Goal: Task Accomplishment & Management: Complete application form

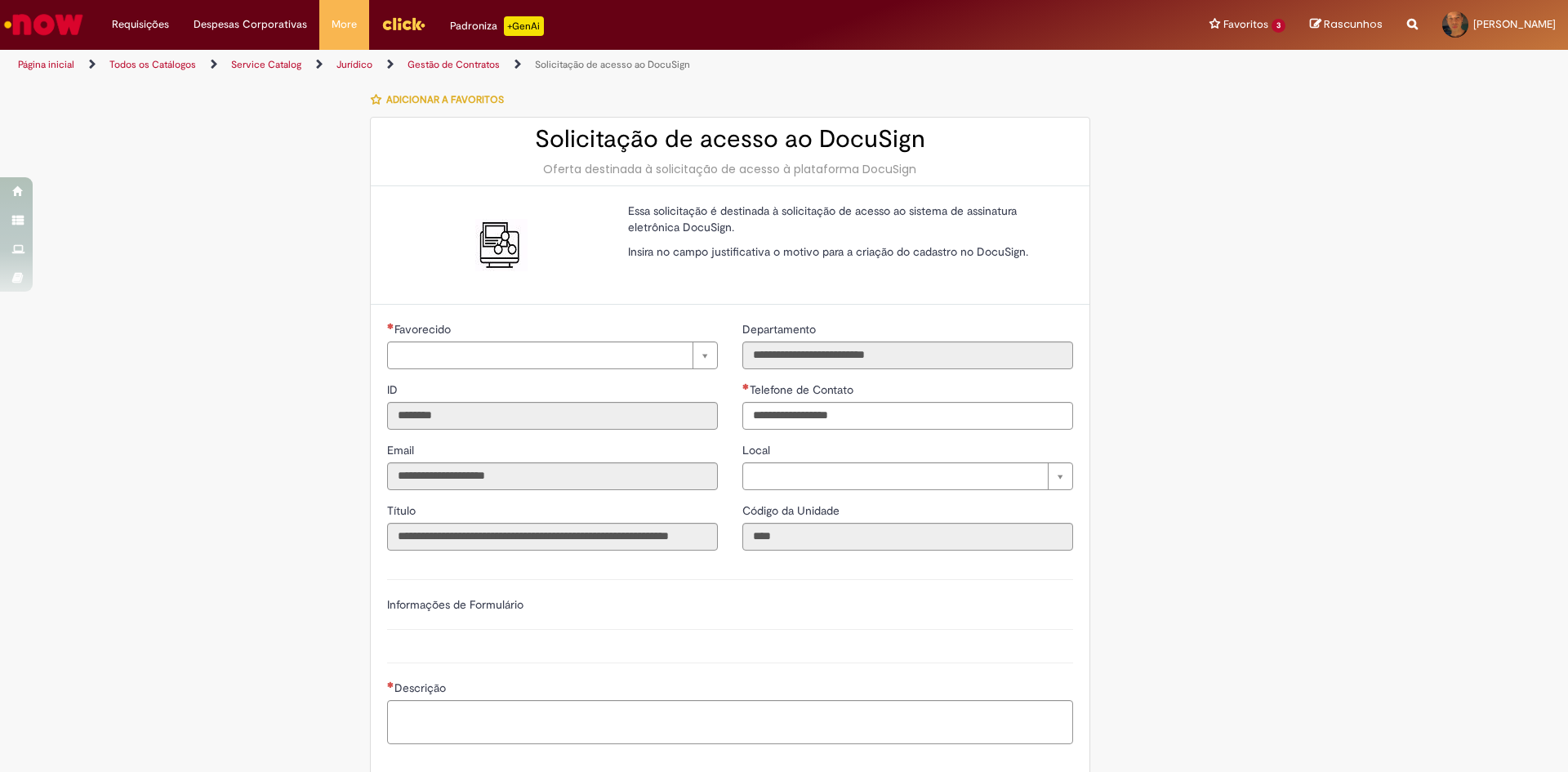
type input "**********"
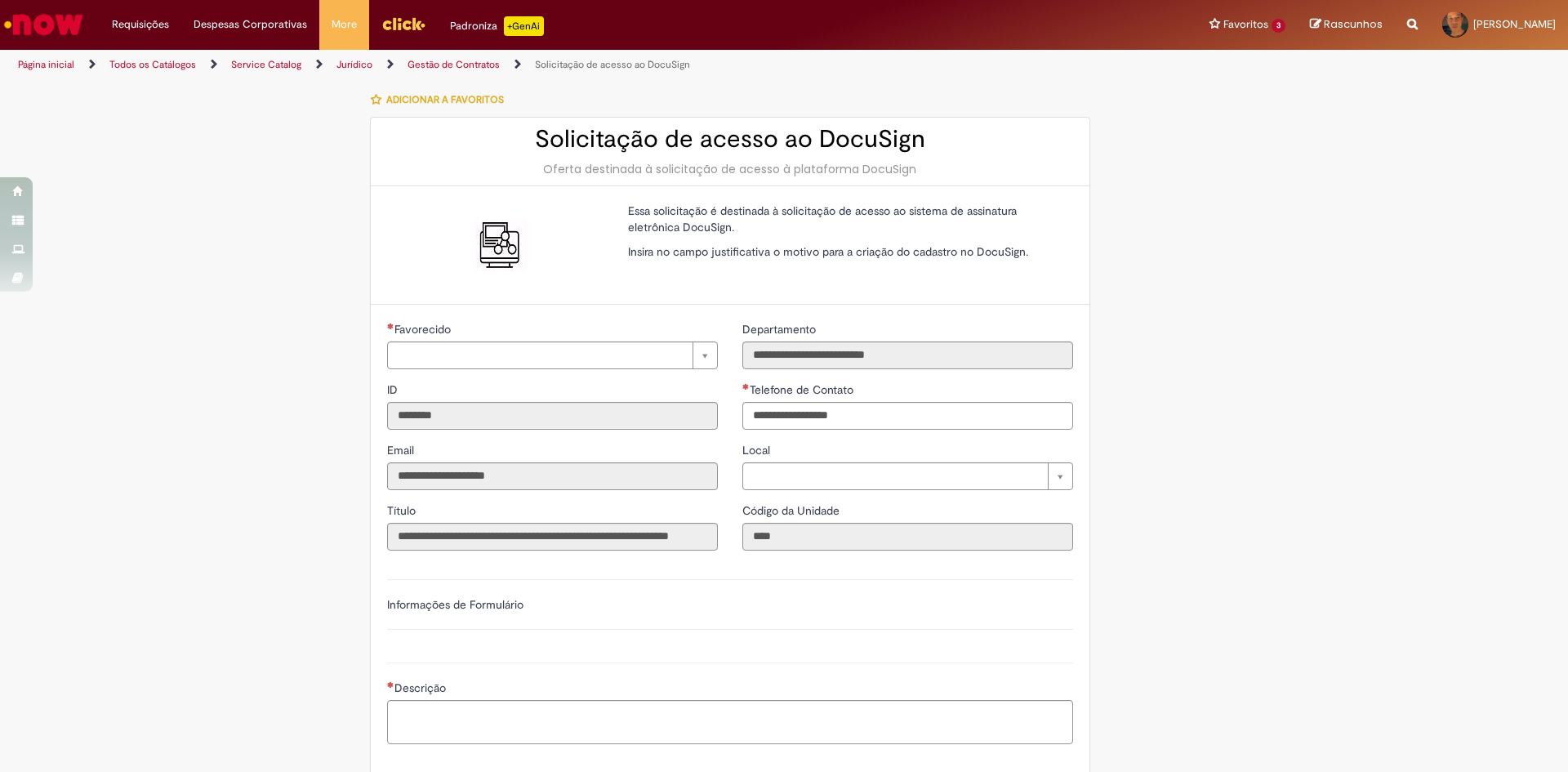
type input "**********"
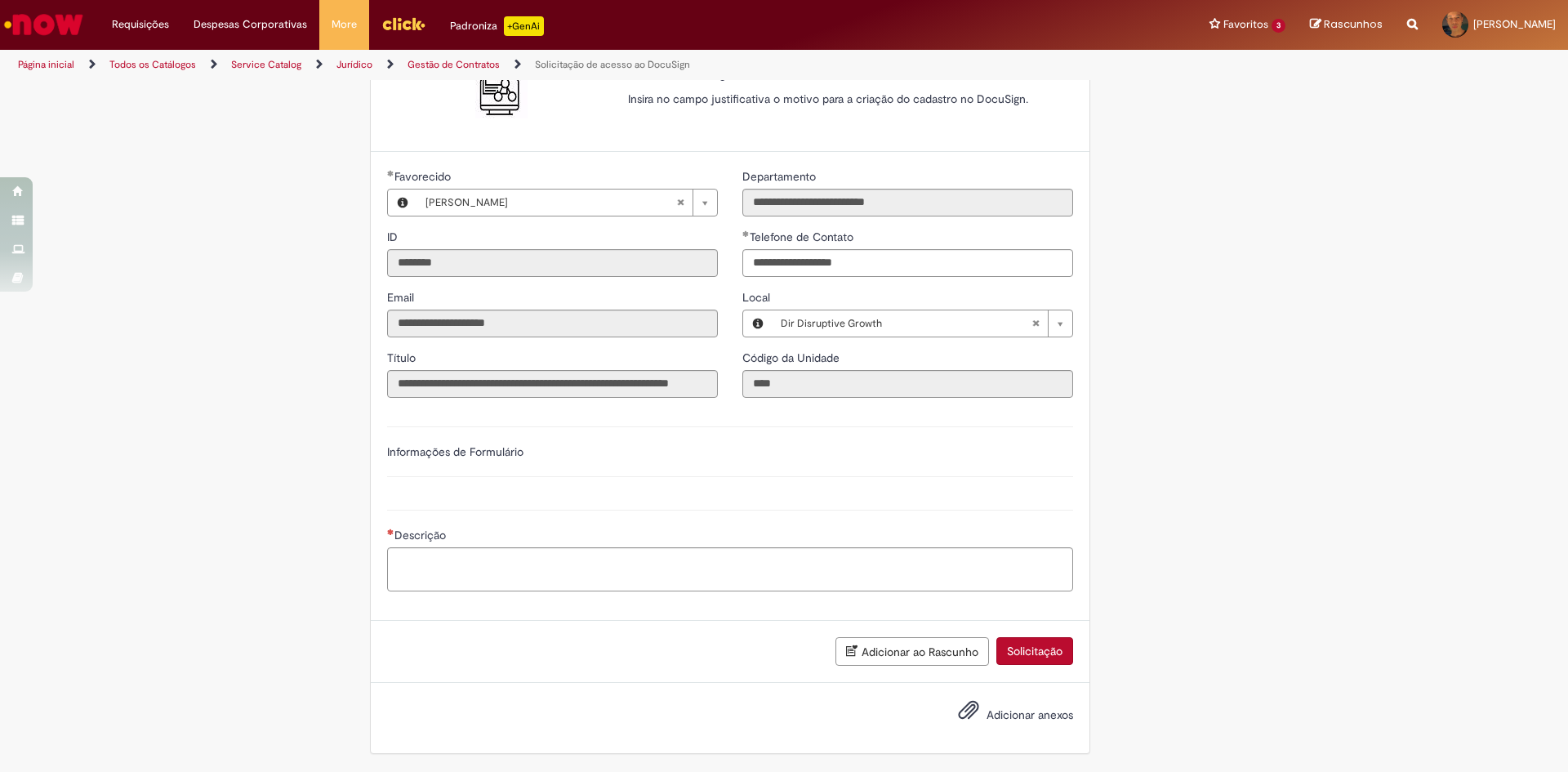
click at [1100, 455] on div "**********" at bounding box center [784, 350] width 955 height 840
click at [485, 502] on div "Descrição" at bounding box center [730, 549] width 711 height 110
click at [527, 572] on textarea "Descrição" at bounding box center [729, 569] width 686 height 44
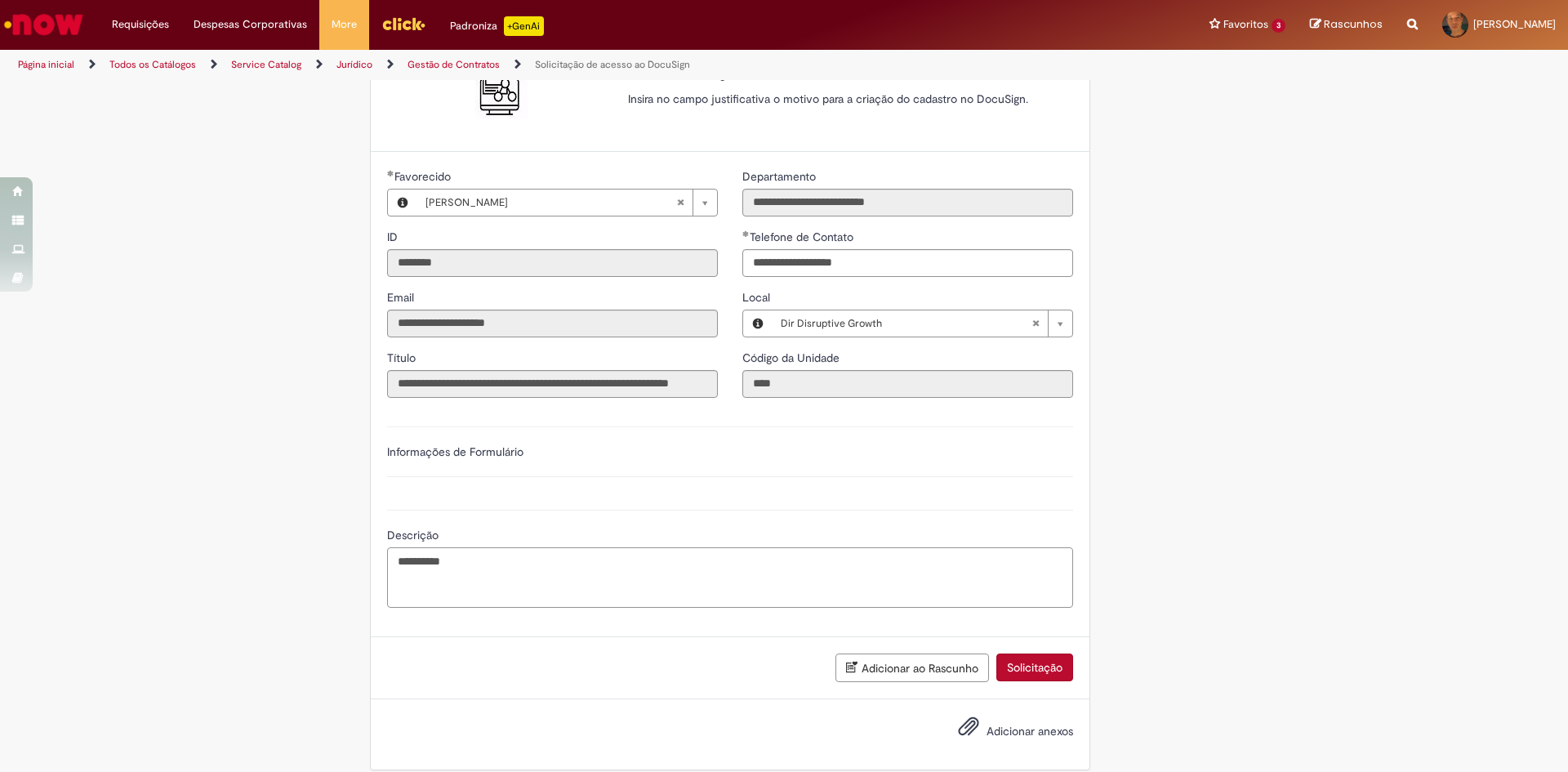
click at [584, 588] on textarea "********" at bounding box center [729, 578] width 686 height 61
paste textarea "**********"
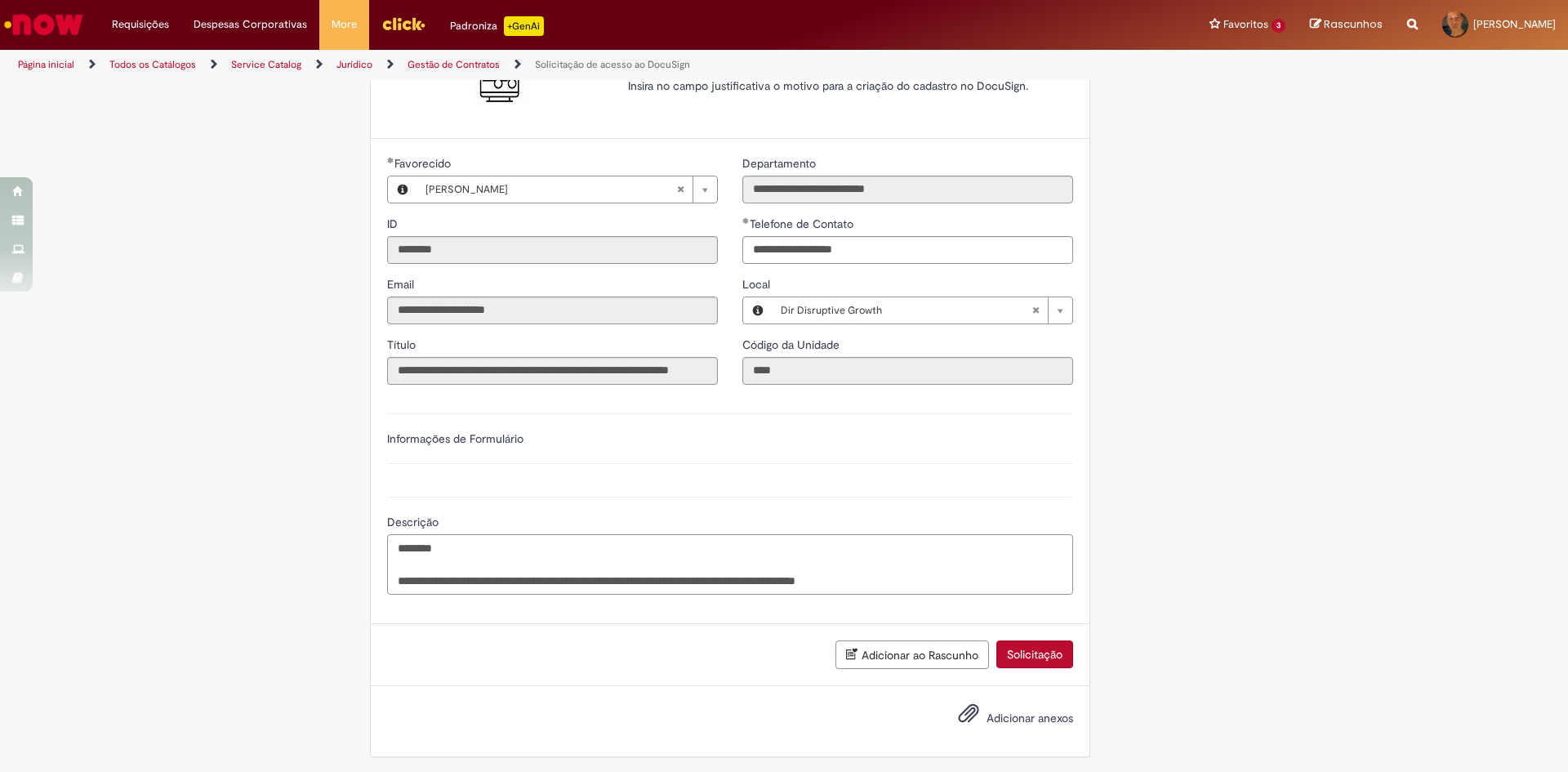
scroll to position [169, 0]
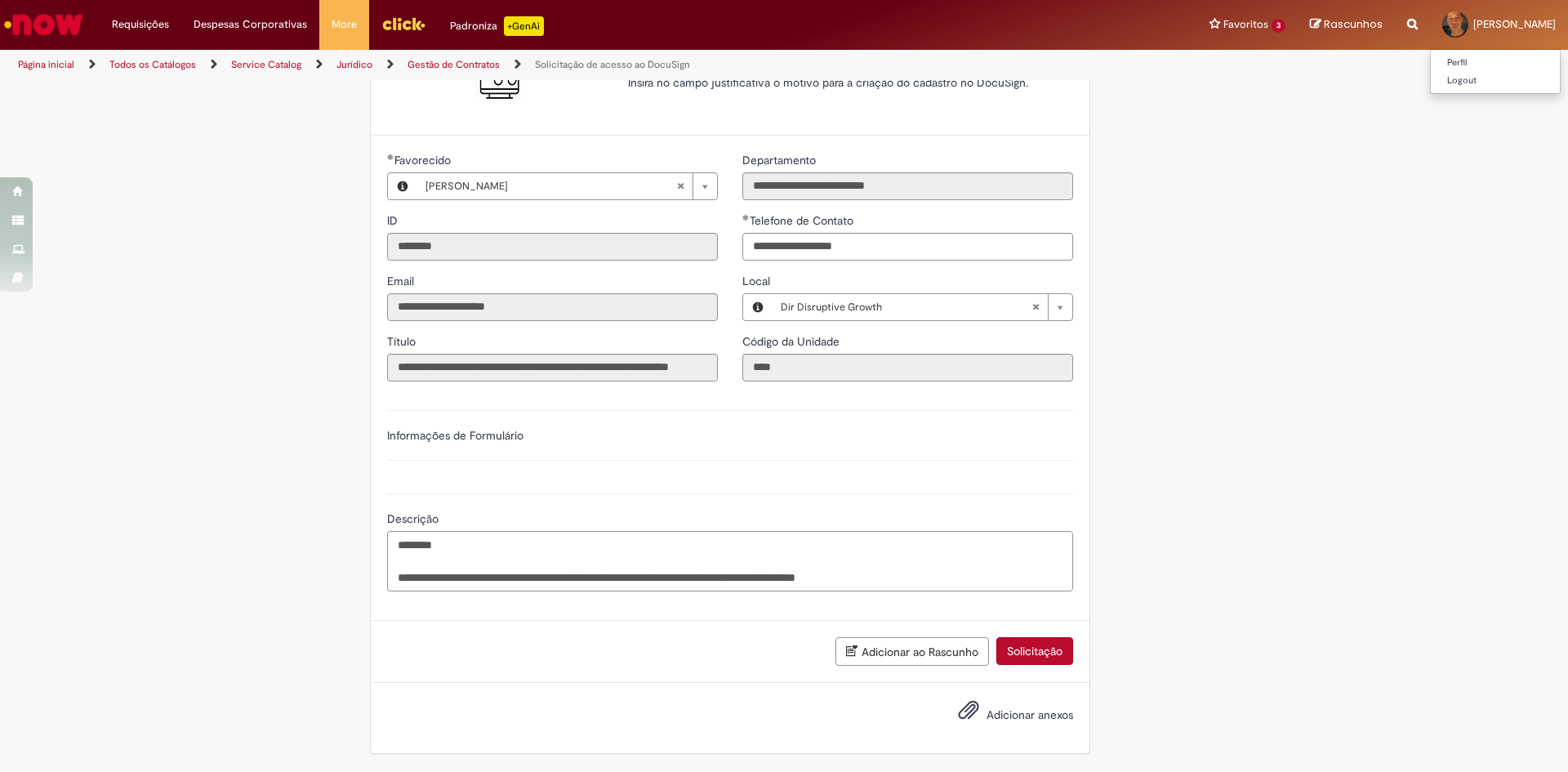
type textarea "**********"
click at [1135, 493] on div "**********" at bounding box center [784, 342] width 955 height 857
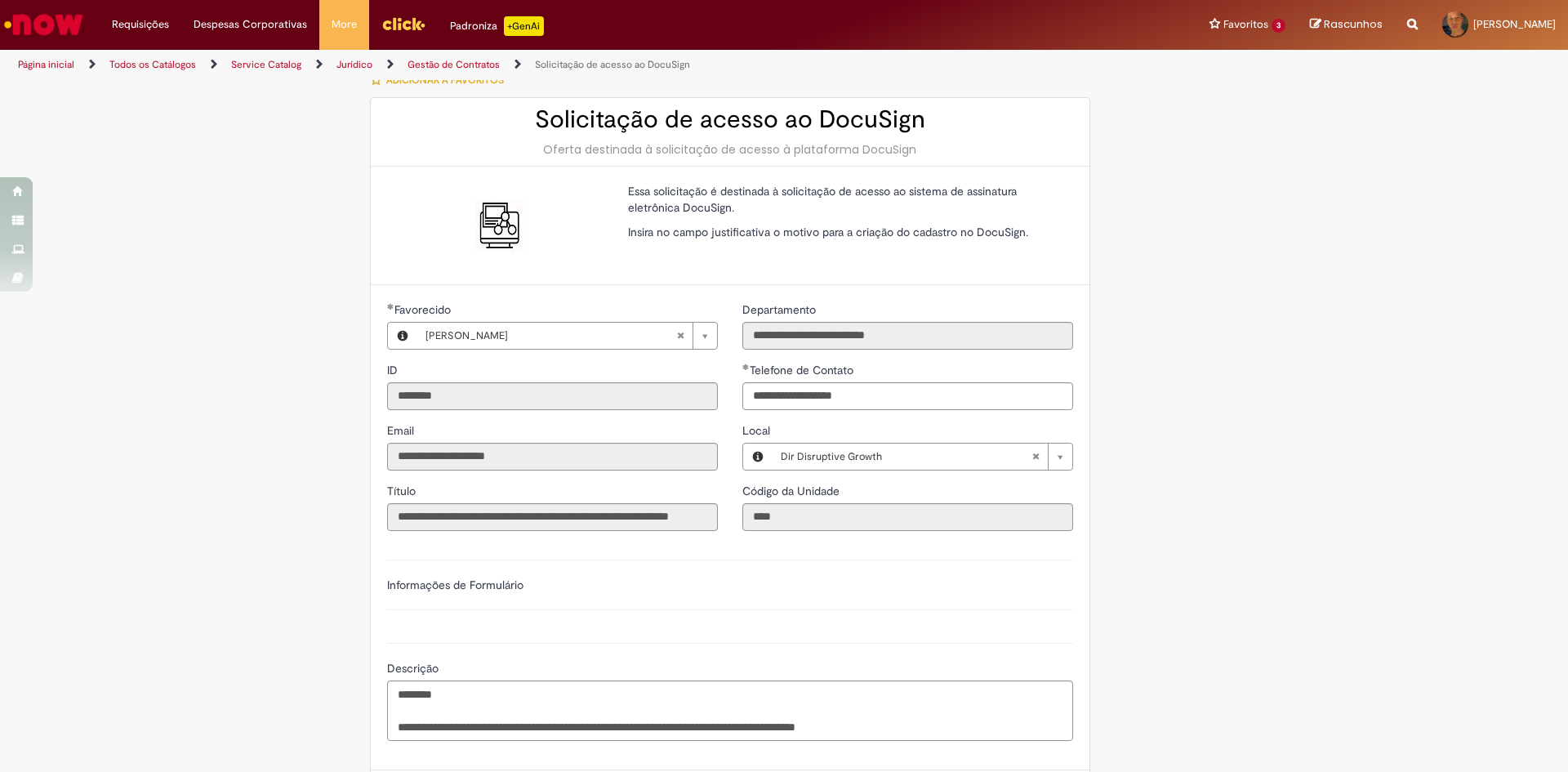
scroll to position [0, 0]
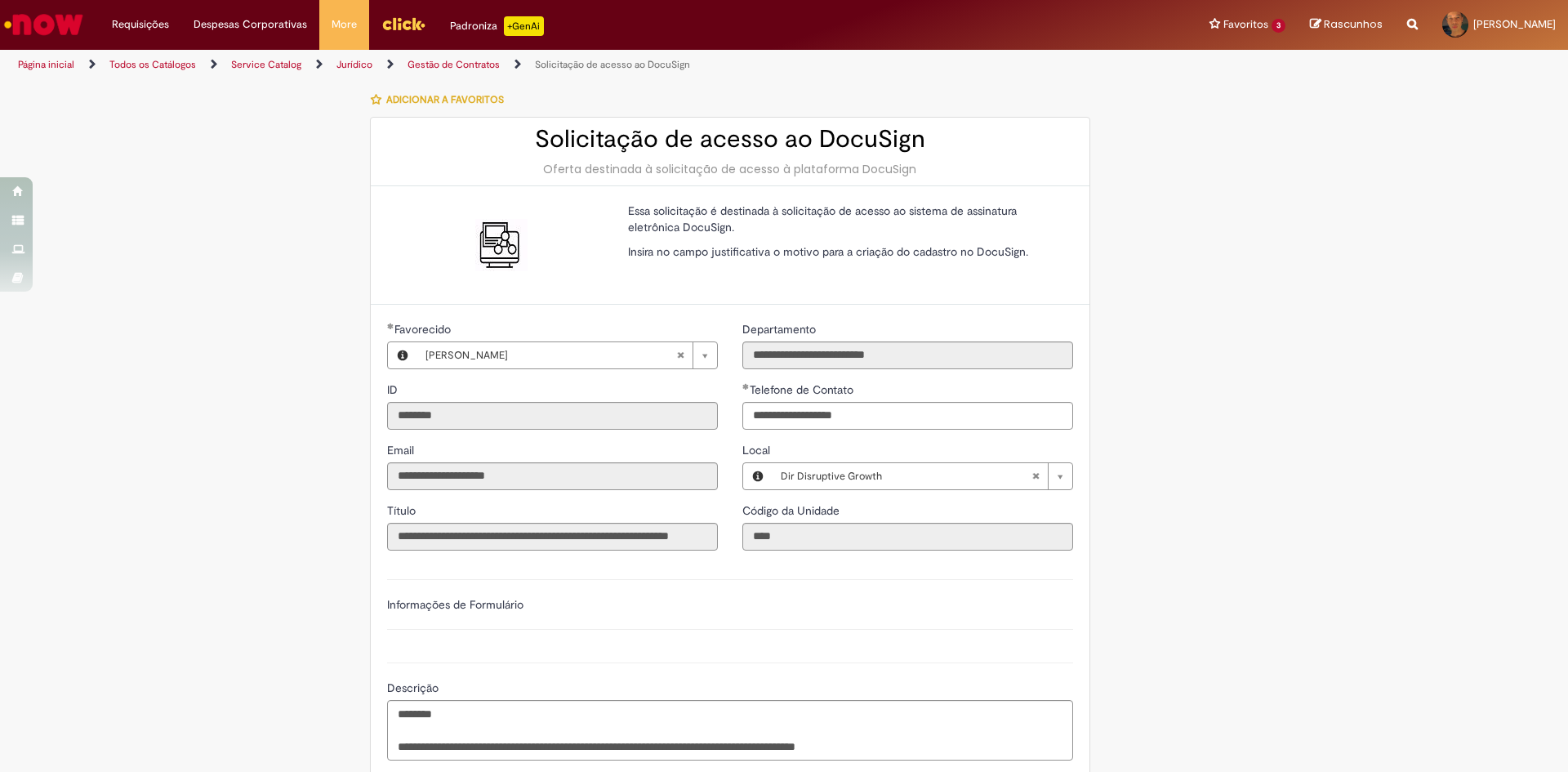
click at [1185, 568] on div "**********" at bounding box center [784, 511] width 955 height 857
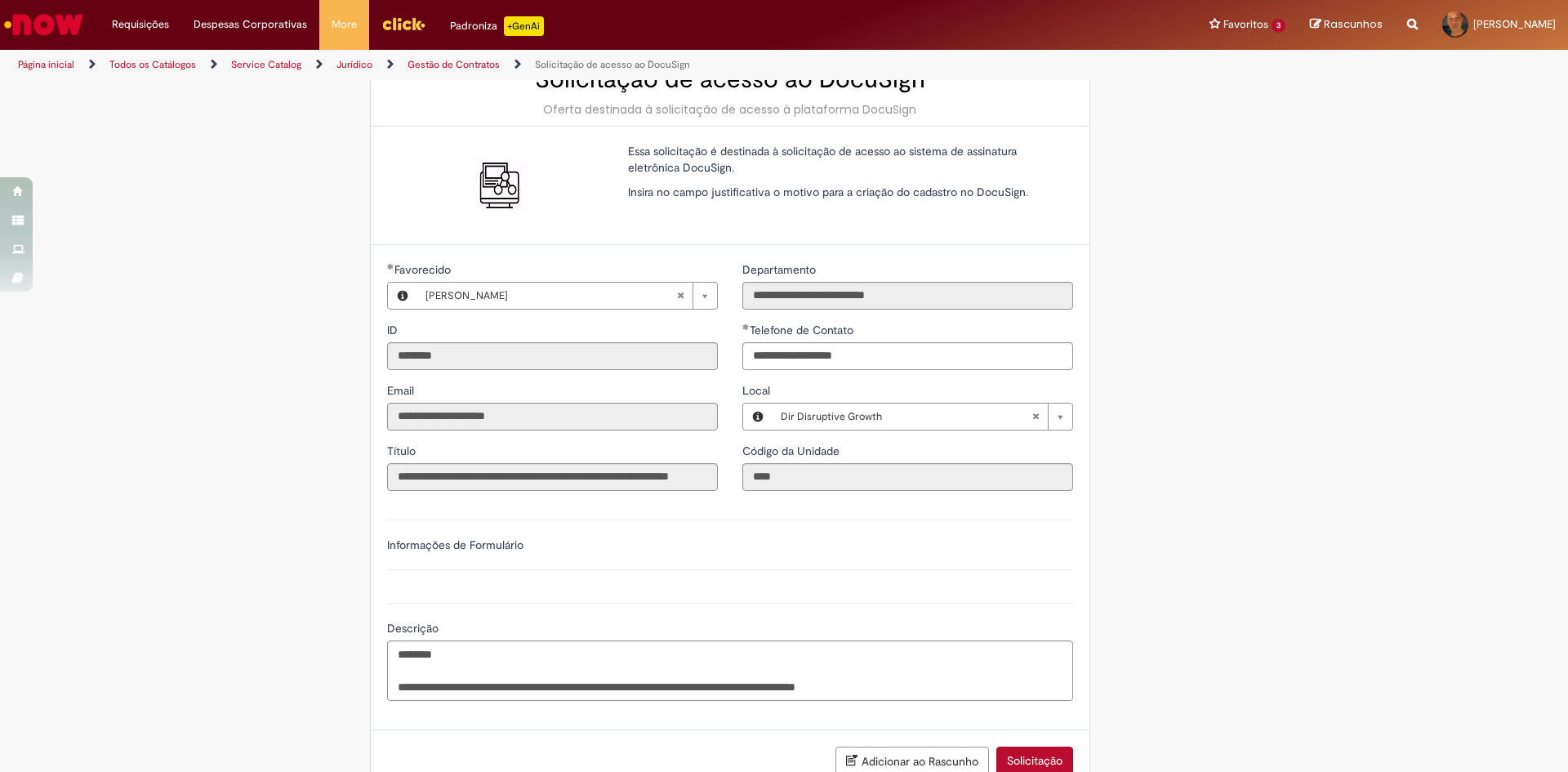
scroll to position [163, 0]
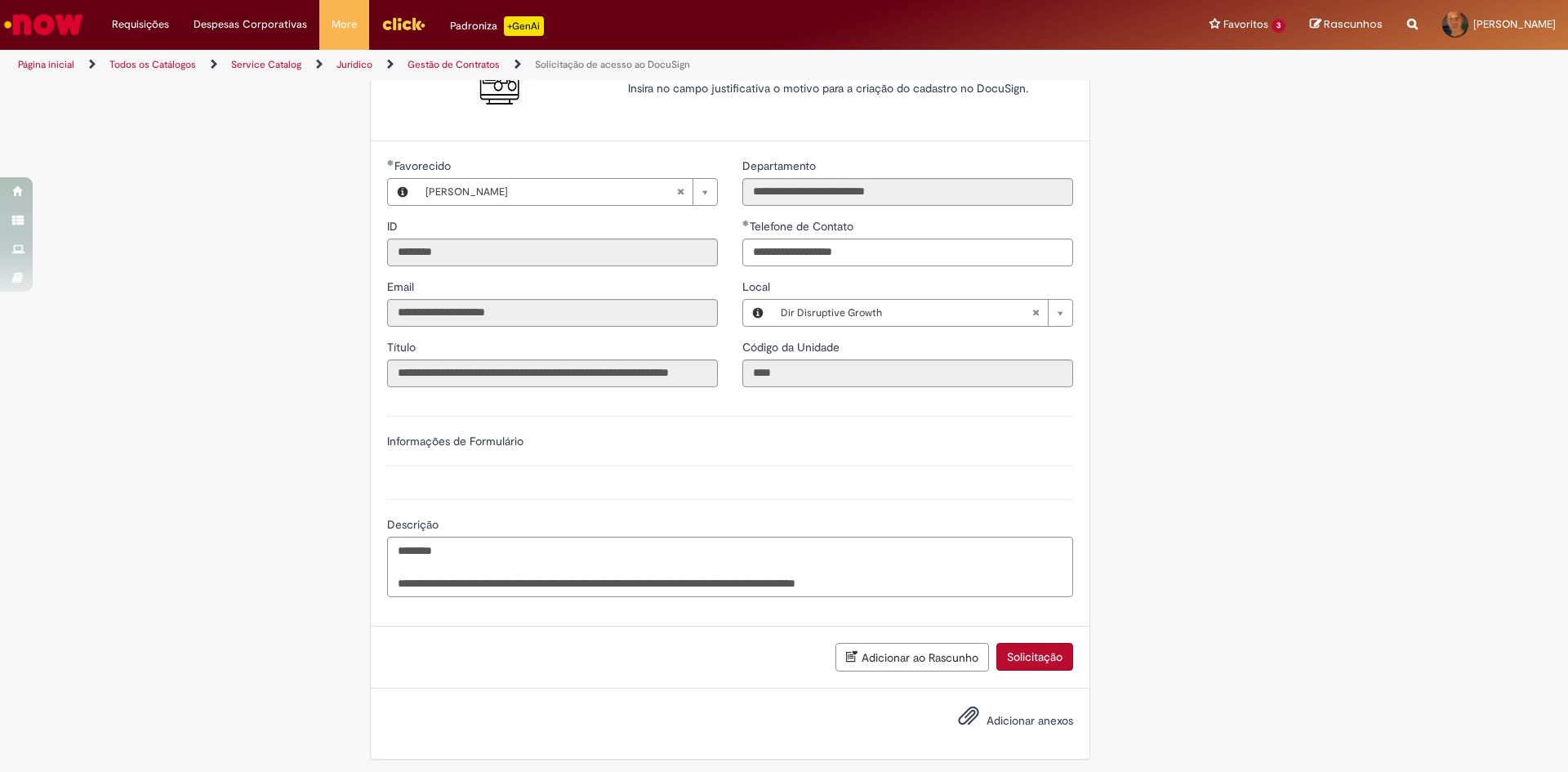
click at [1031, 652] on button "Solicitação" at bounding box center [1034, 656] width 77 height 28
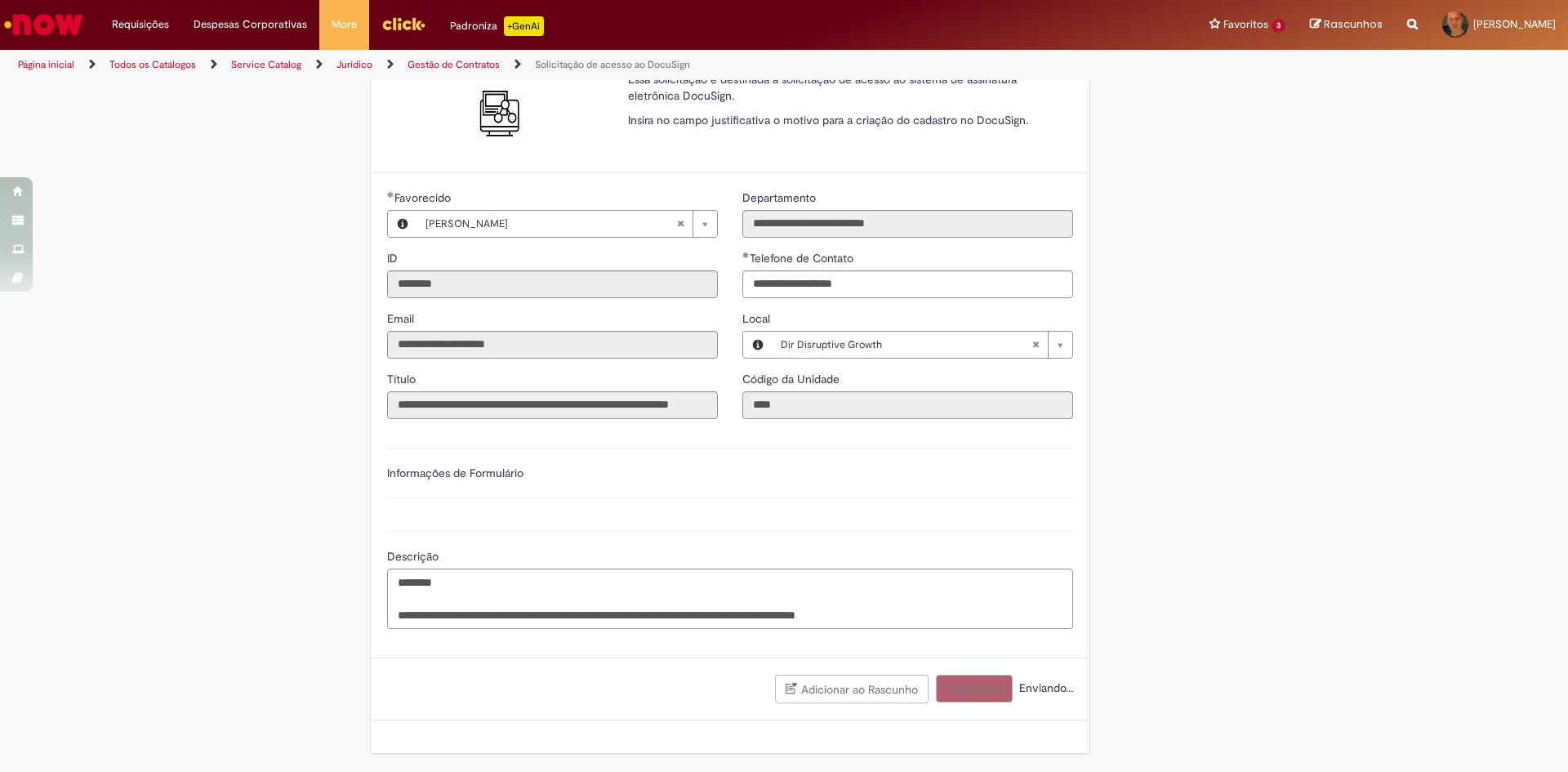
scroll to position [132, 0]
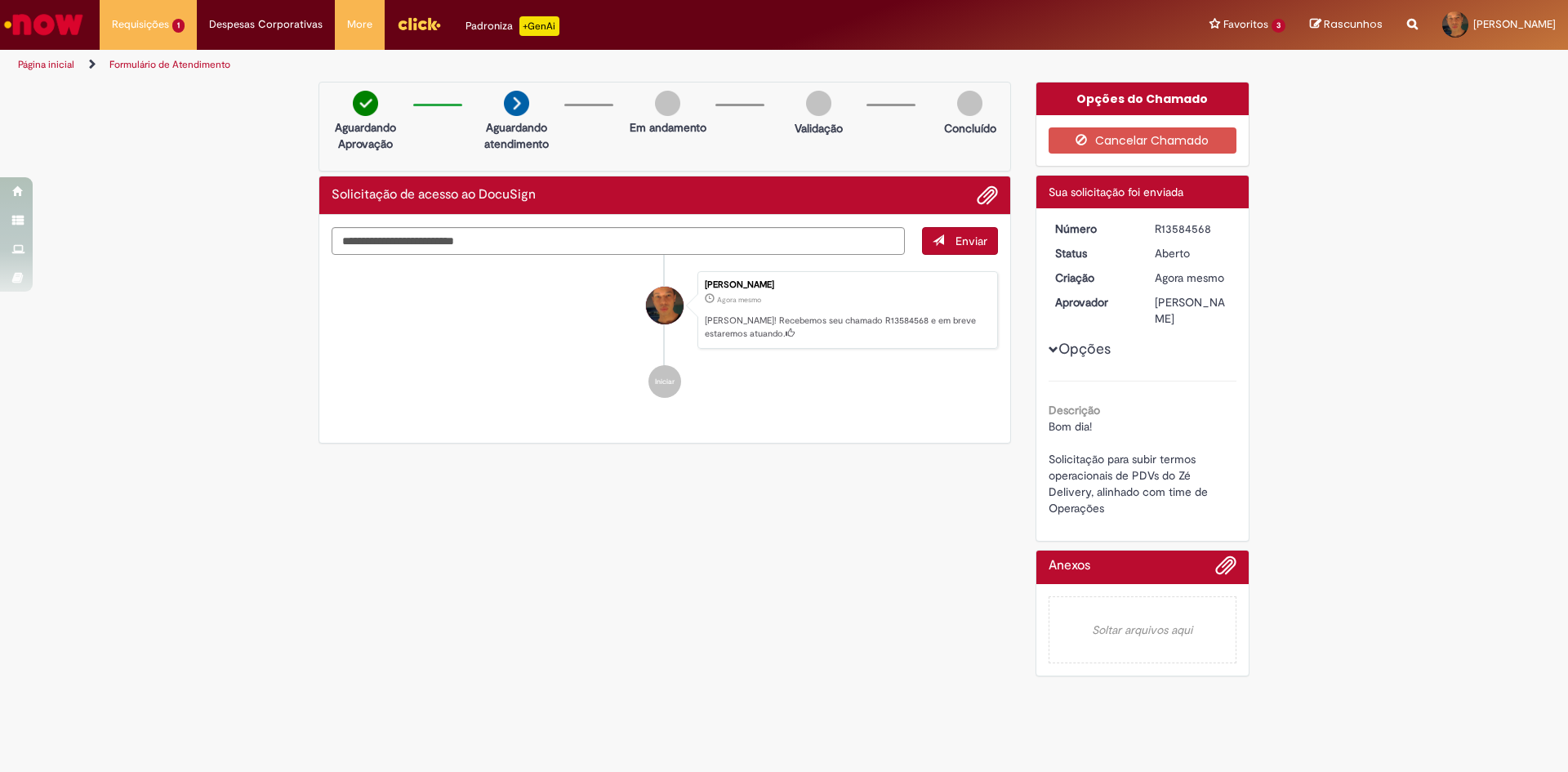
click at [1187, 228] on div "R13584568" at bounding box center [1193, 229] width 76 height 17
copy div "R13584568"
click at [238, 288] on div "Verificar Código de Barras Aguardando Aprovação Aguardando atendimento Em andam…" at bounding box center [784, 383] width 1568 height 603
click at [825, 522] on div "Verificar Código de Barras Aguardando Aprovação Aguardando atendimento Em andam…" at bounding box center [784, 383] width 955 height 603
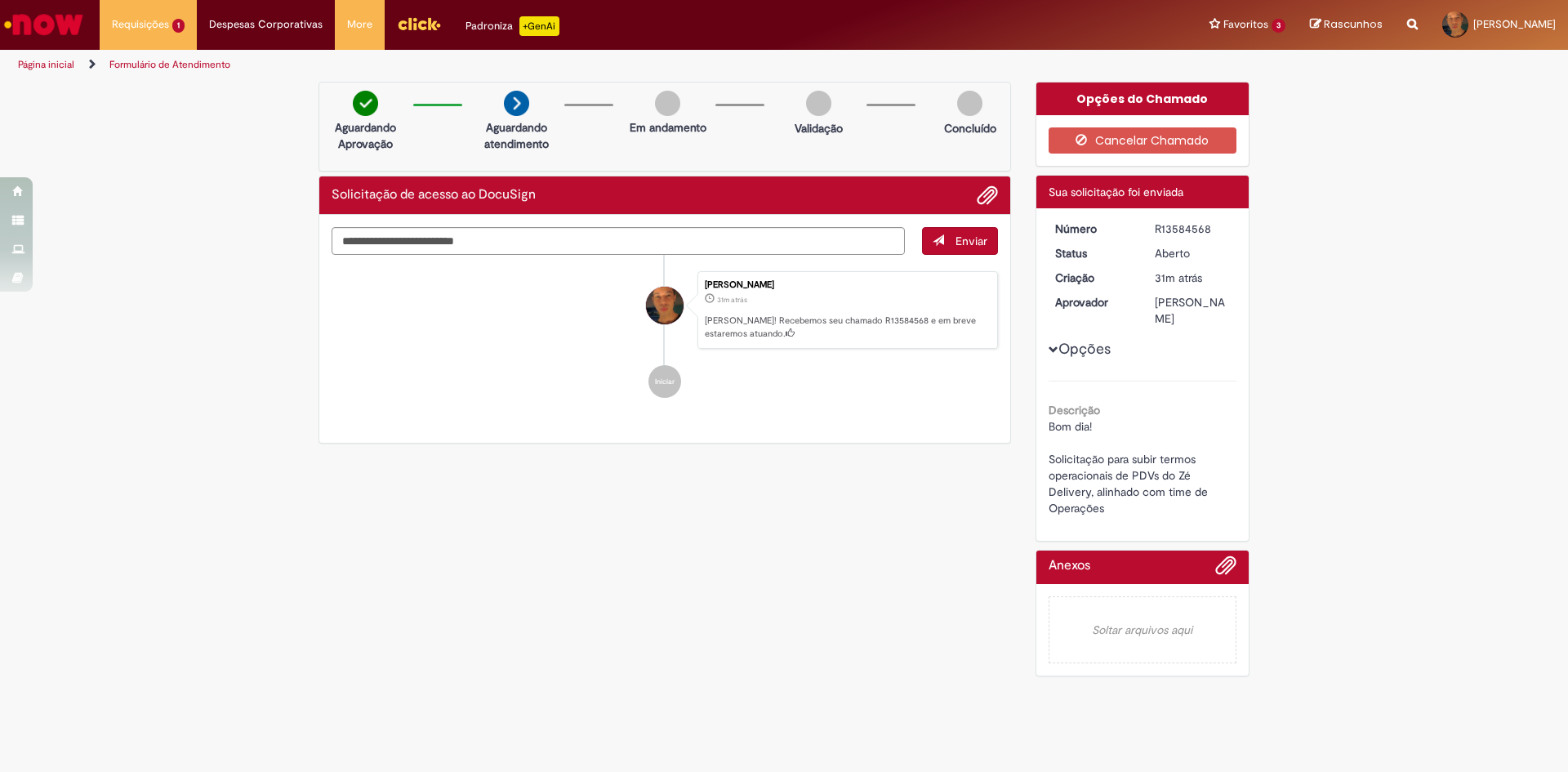
click at [687, 536] on div "Verificar Código de Barras Aguardando Aprovação Aguardando atendimento Em andam…" at bounding box center [784, 383] width 955 height 603
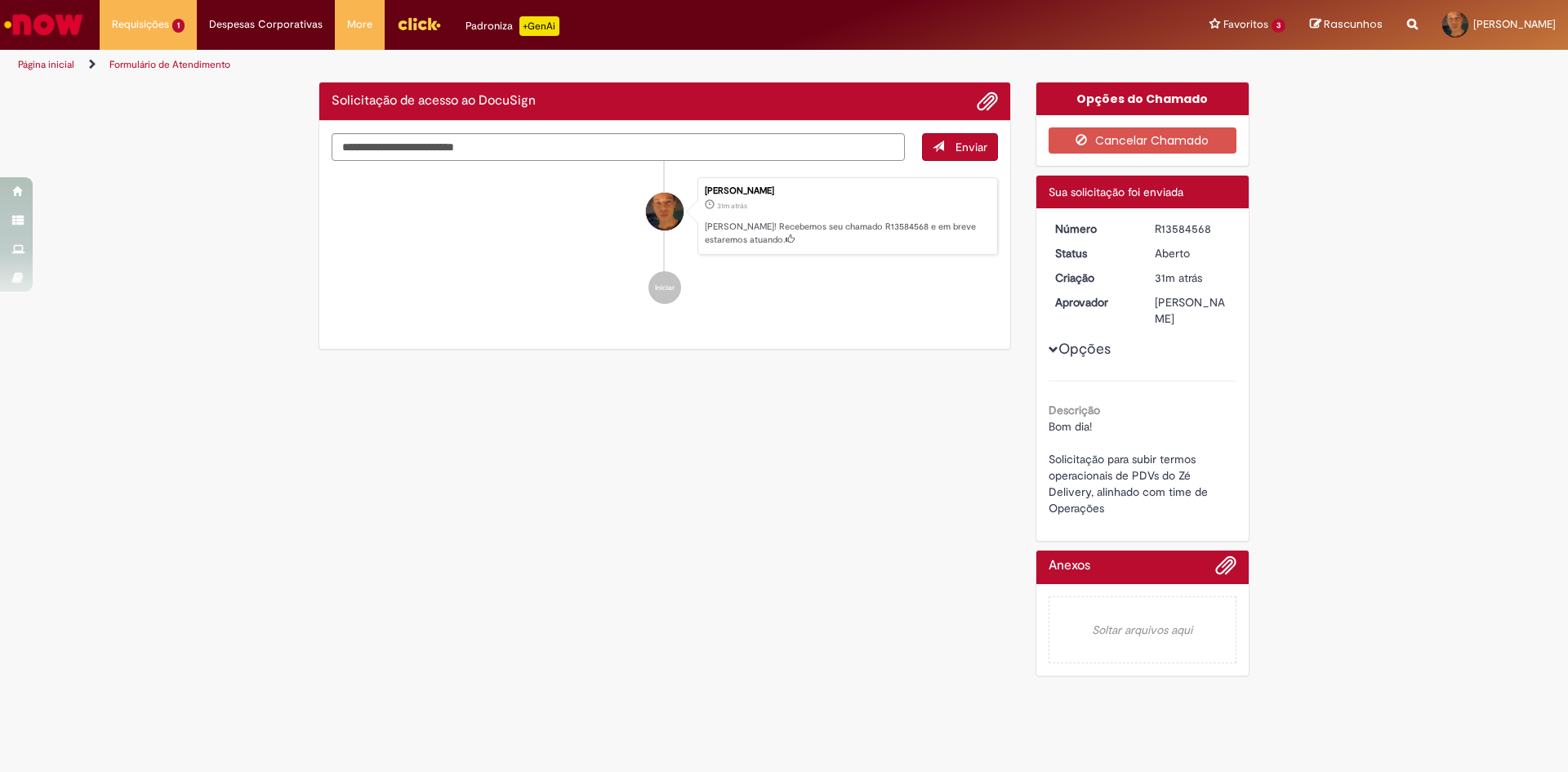
click at [1418, 502] on div "Verificar Código de Barras Solicitação de acesso ao DocuSign Enviar Paulo Rober…" at bounding box center [784, 383] width 1568 height 603
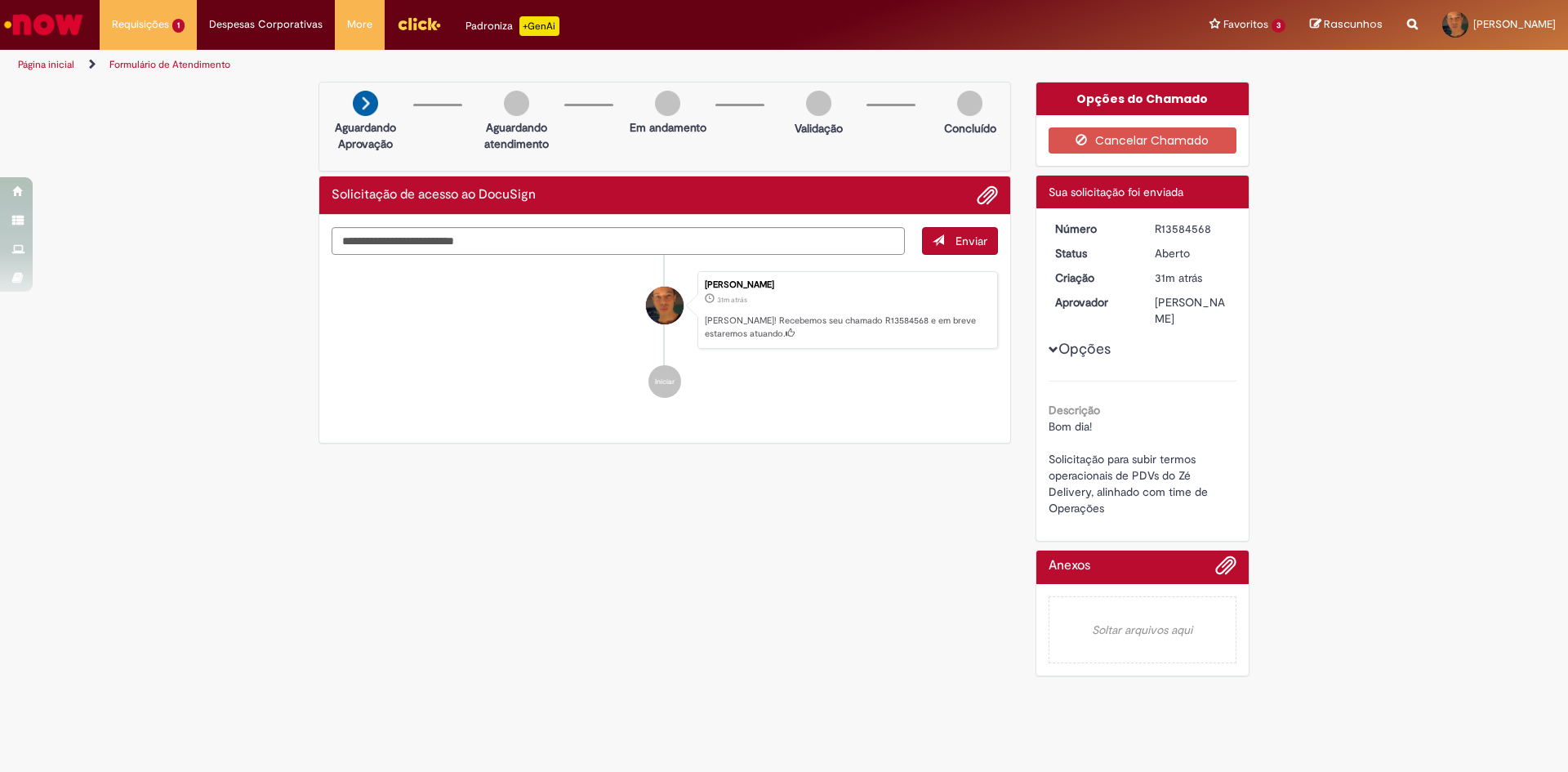
click at [1419, 480] on div "Verificar Código de Barras Aguardando Aprovação Aguardando atendimento Em andam…" at bounding box center [784, 383] width 1568 height 603
click at [1173, 312] on div "Guilherme Phaiffer Silveira" at bounding box center [1193, 310] width 76 height 33
click at [1178, 316] on div "Guilherme Phaiffer Silveira" at bounding box center [1193, 310] width 76 height 33
click at [1187, 345] on div "Opções Descrição Bom dia! Solicitação para subir termos operacionais de PDVs do…" at bounding box center [1143, 368] width 188 height 296
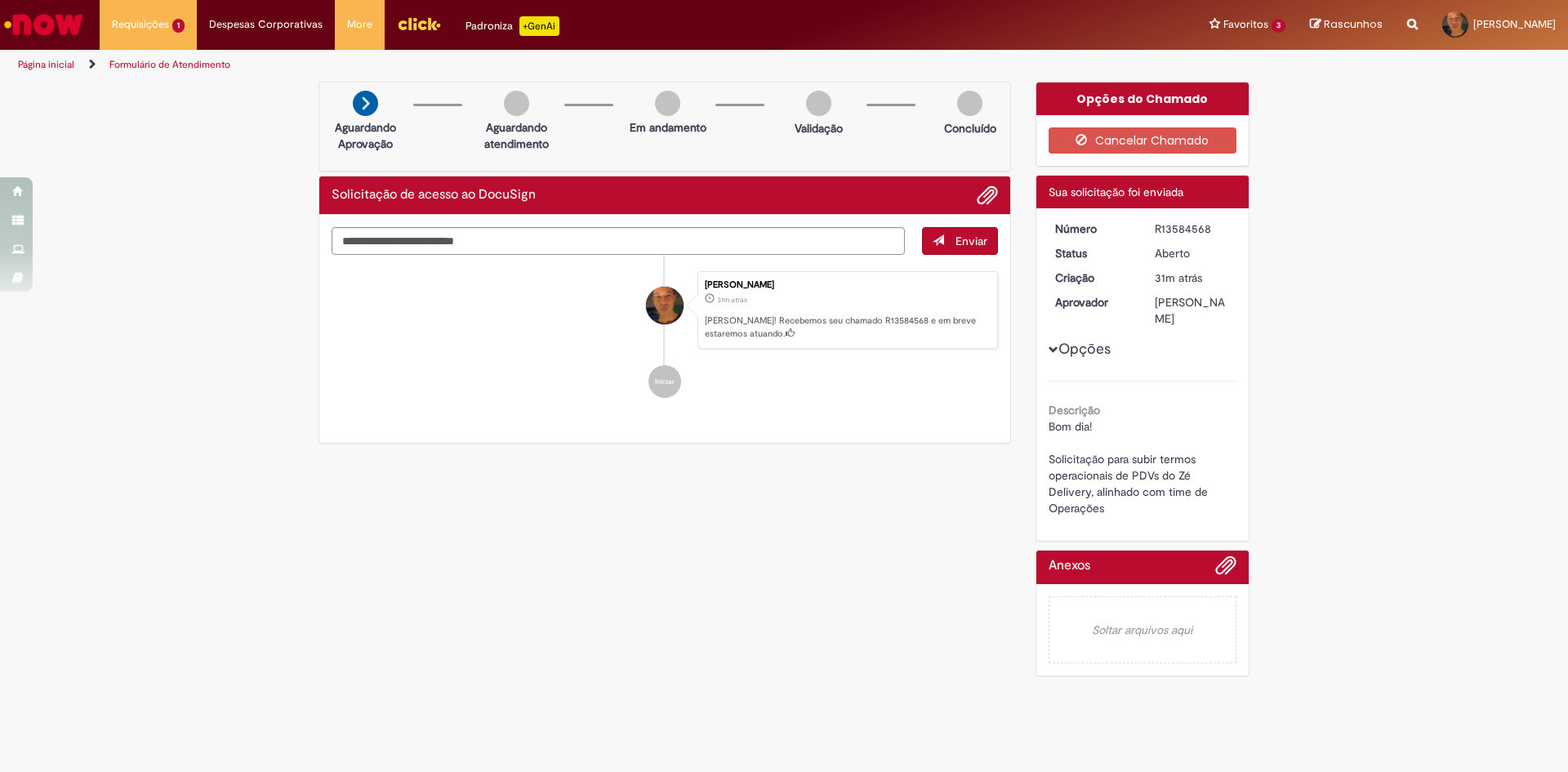
click at [1250, 404] on div "Opções do Chamado Cancelar Chamado Detalhes do tíquete Sua solicitação foi envi…" at bounding box center [1143, 383] width 239 height 603
drag, startPoint x: 372, startPoint y: 501, endPoint x: 386, endPoint y: 439, distance: 63.6
click at [373, 502] on div "Verificar Código de Barras Aguardando Aprovação Aguardando atendimento Em andam…" at bounding box center [784, 383] width 955 height 603
click at [228, 372] on div "Verificar Código de Barras Aguardando Aprovação Aguardando atendimento Em andam…" at bounding box center [784, 383] width 1568 height 603
click at [1417, 448] on div "Verificar Código de Barras Aguardando Aprovação Aguardando atendimento Em andam…" at bounding box center [784, 383] width 1568 height 603
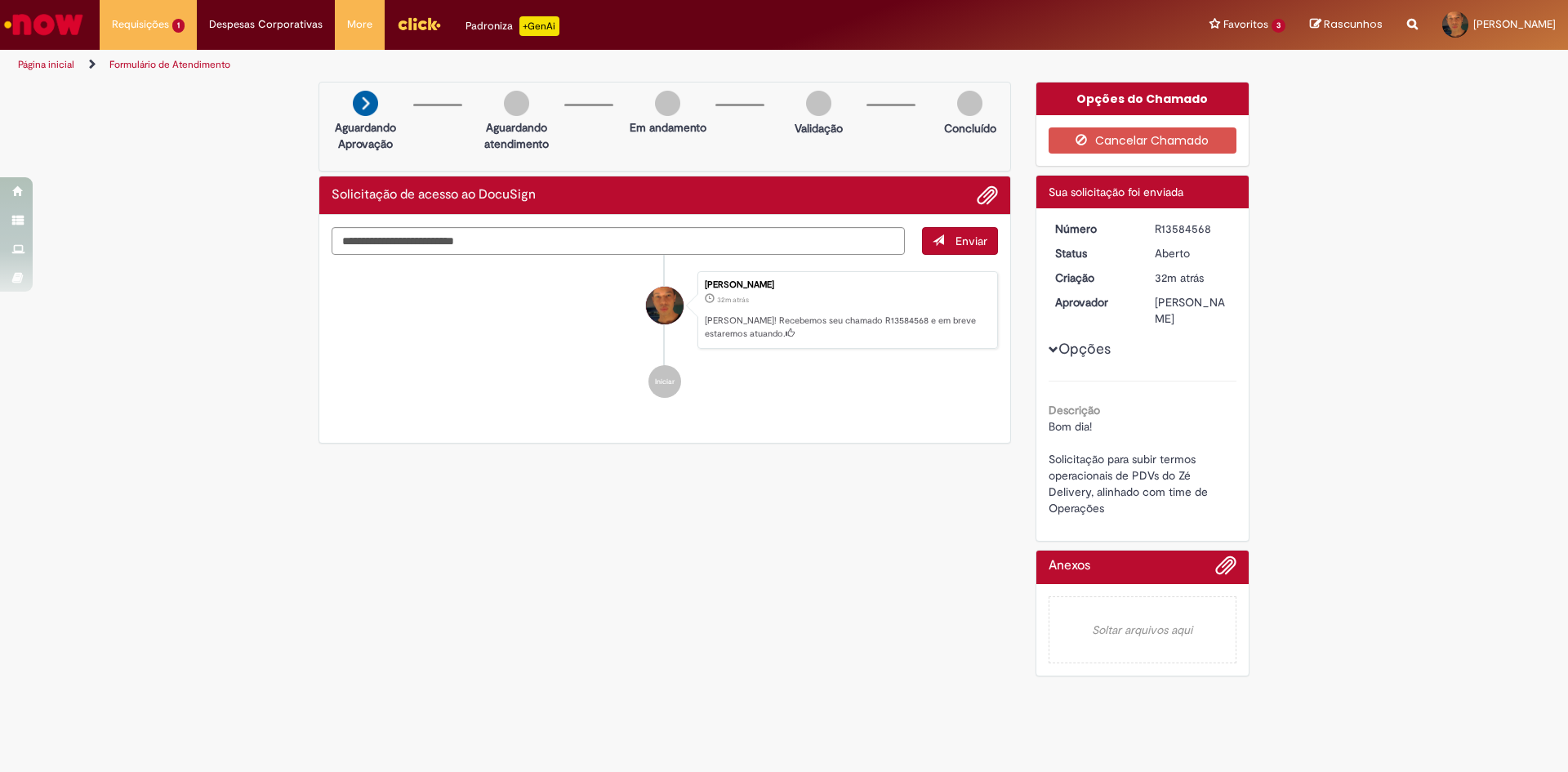
click at [1206, 327] on div "Guilherme Phaiffer Silveira" at bounding box center [1193, 310] width 76 height 33
click at [175, 88] on span "Solicitação de acesso ao DocuSign" at bounding box center [189, 87] width 145 height 13
click at [1399, 495] on div "Verificar Código de Barras Aguardando Aprovação Aguardando atendimento Em andam…" at bounding box center [784, 383] width 1568 height 603
click at [907, 484] on div "Verificar Código de Barras Aguardando Aprovação Aguardando atendimento Em andam…" at bounding box center [784, 383] width 955 height 603
click at [887, 614] on div "Verificar Código de Barras Aguardando Aprovação Aguardando atendimento Em andam…" at bounding box center [784, 383] width 955 height 603
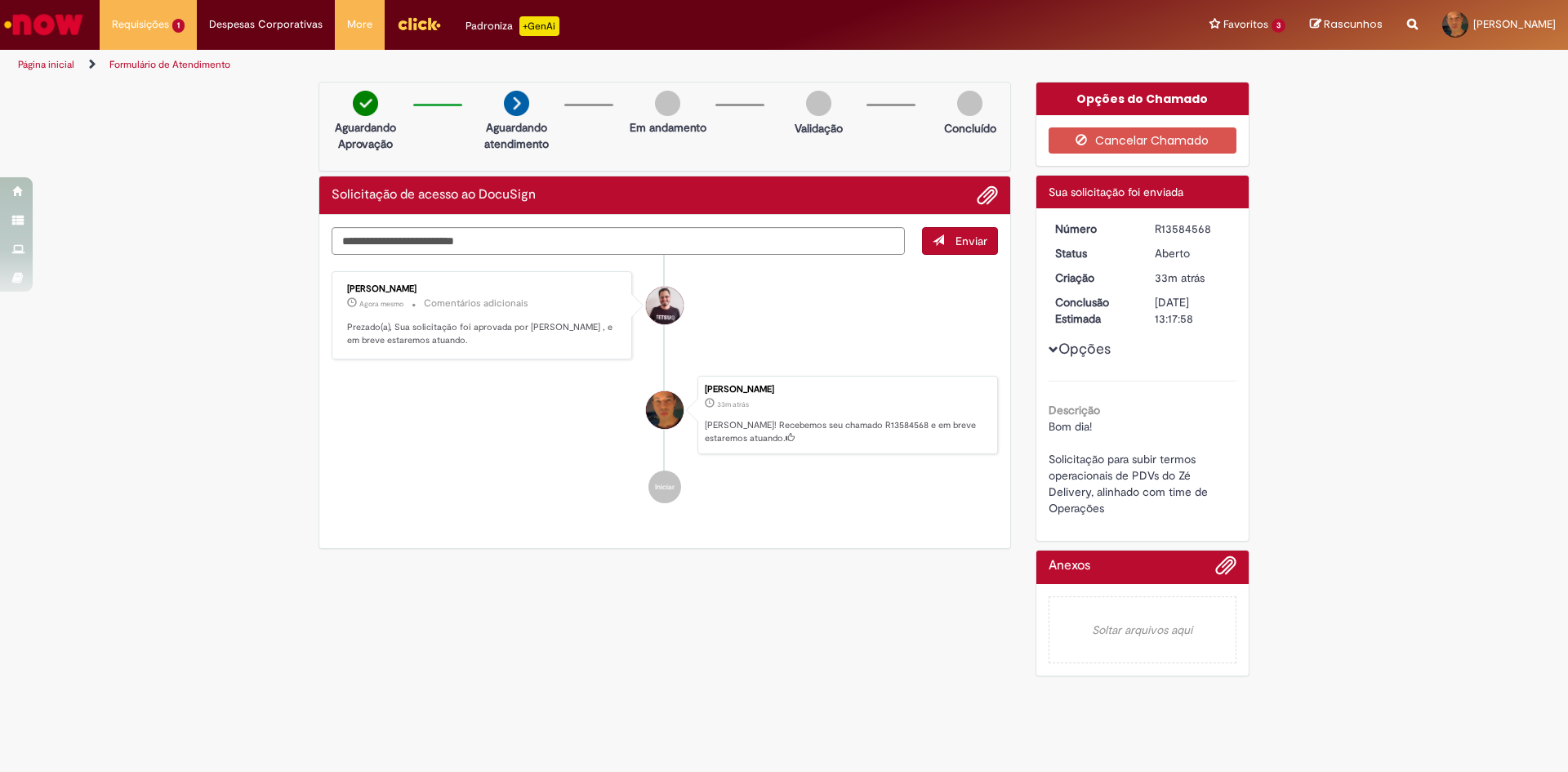
click at [491, 331] on p "Prezado(a), Sua solicitação foi aprovada por Guilherme Phaiffer Silveira , e em…" at bounding box center [483, 333] width 272 height 25
click at [491, 400] on li "Paulo Roberto Do Nascimento 33m atrás 33 minutos atrás Ola! Recebemos seu chama…" at bounding box center [665, 415] width 667 height 78
click at [492, 395] on li "Paulo Roberto Do Nascimento 33m atrás 33 minutos atrás Ola! Recebemos seu chama…" at bounding box center [665, 415] width 667 height 78
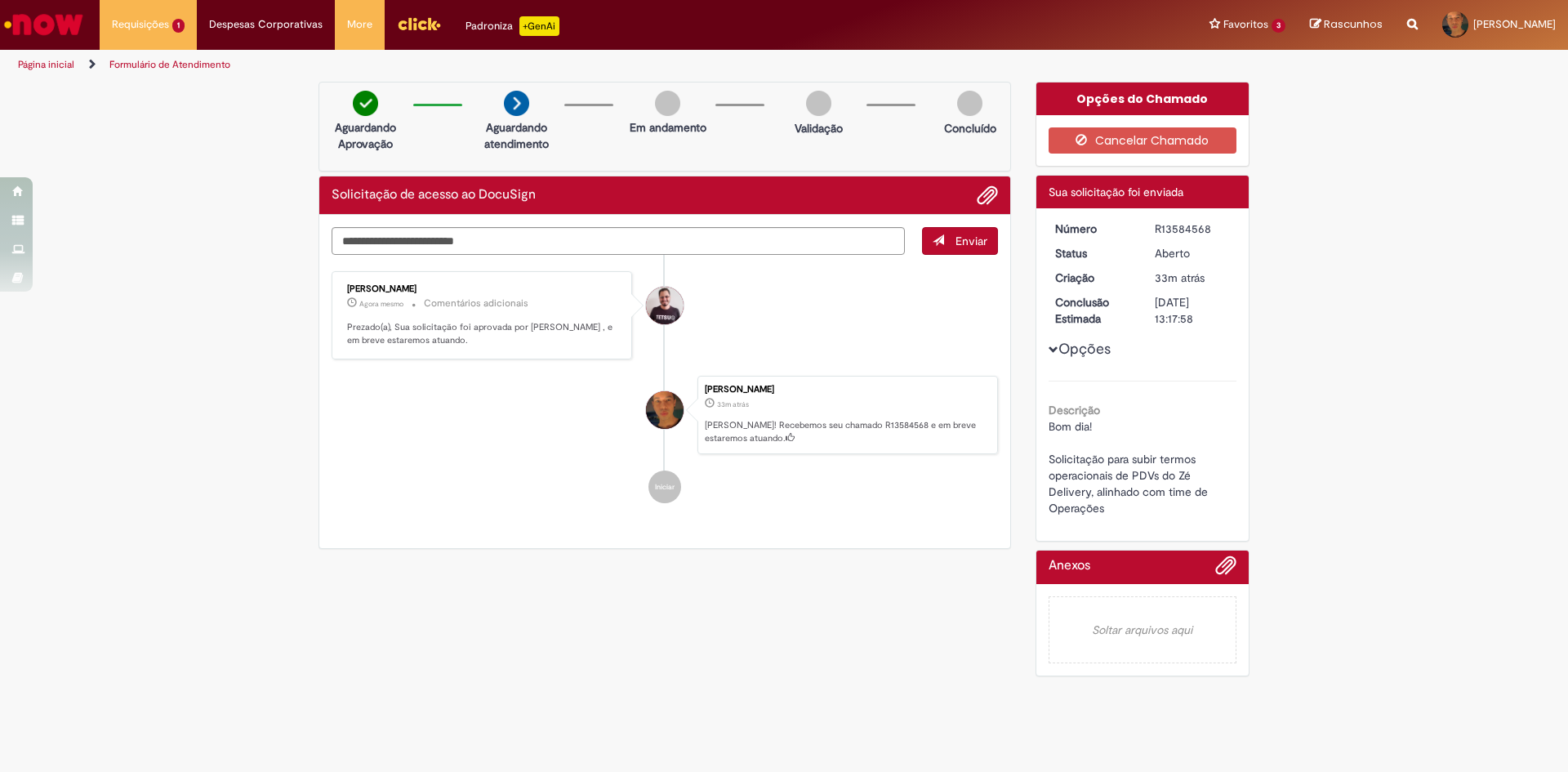
click at [786, 329] on li "Guilherme Phaiffer Silveira Agora mesmo Agora mesmo Comentários adicionais Prez…" at bounding box center [665, 315] width 667 height 89
click at [1393, 383] on div "Verificar Código de Barras Aguardando Aprovação Aguardando atendimento Em andam…" at bounding box center [784, 383] width 1568 height 603
click at [438, 401] on li "Paulo Roberto Do Nascimento 33m atrás 33 minutos atrás Ola! Recebemos seu chama…" at bounding box center [665, 415] width 667 height 78
drag, startPoint x: 705, startPoint y: 626, endPoint x: 649, endPoint y: 522, distance: 118.1
click at [708, 625] on div "Verificar Código de Barras Aguardando Aprovação Aguardando atendimento Em andam…" at bounding box center [784, 383] width 955 height 603
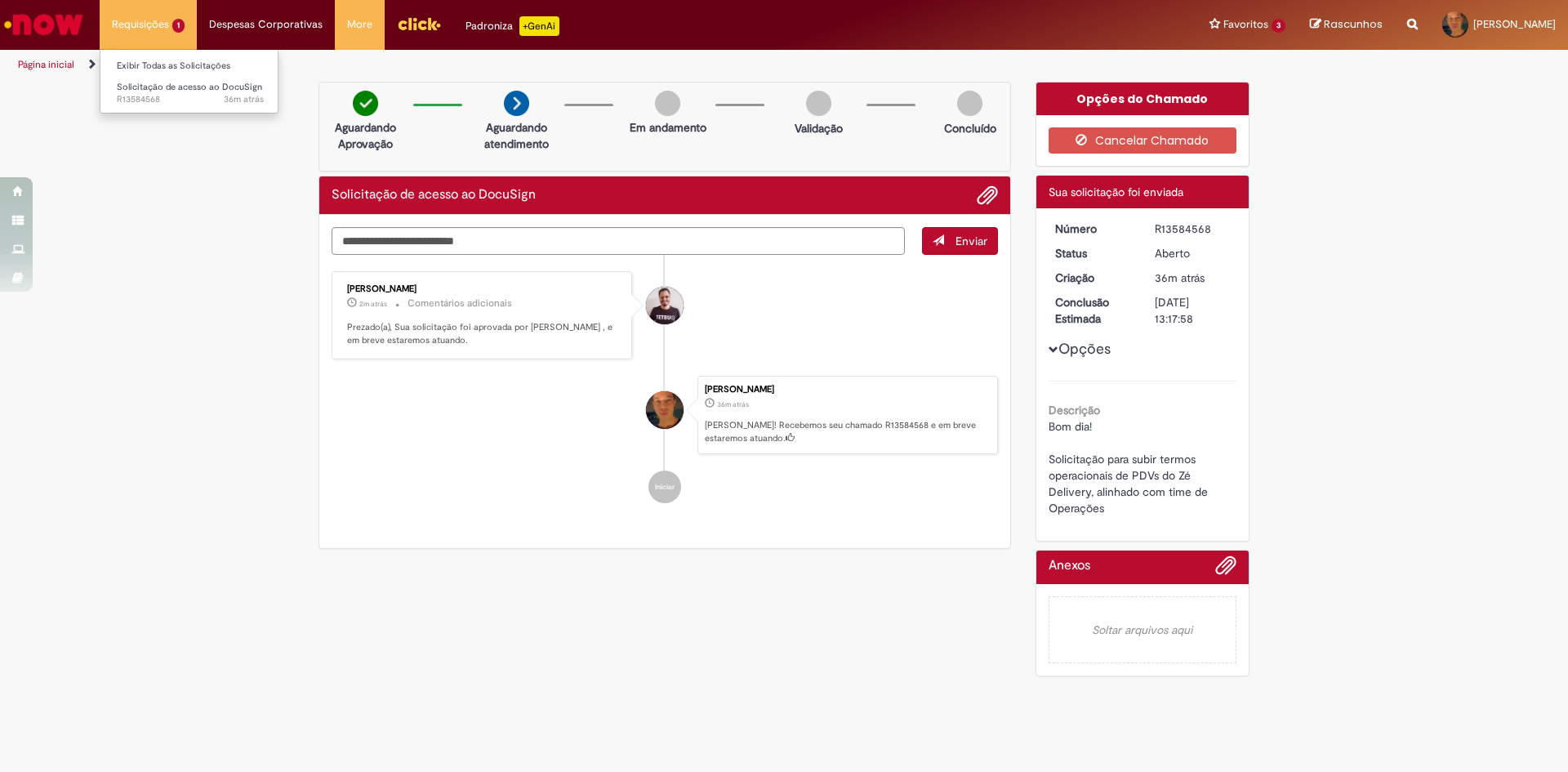
click at [130, 11] on li "Requisições 1 Exibir Todas as Solicitações Solicitação de acesso ao DocuSign 36…" at bounding box center [148, 24] width 98 height 49
drag, startPoint x: 58, startPoint y: 31, endPoint x: 175, endPoint y: 93, distance: 132.4
click at [58, 33] on img "Ir para a Homepage" at bounding box center [43, 24] width 84 height 33
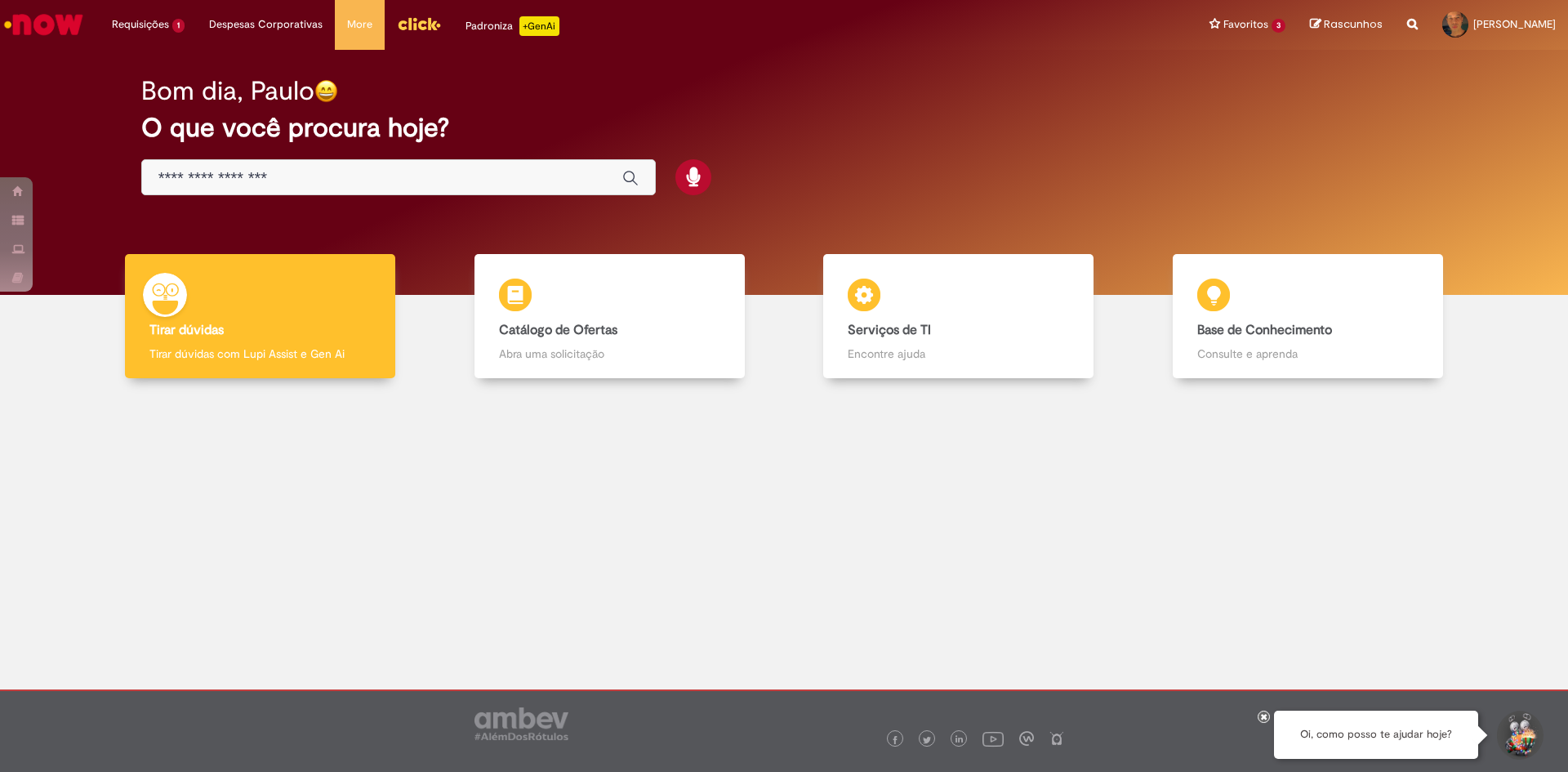
click at [510, 546] on div at bounding box center [784, 521] width 1544 height 263
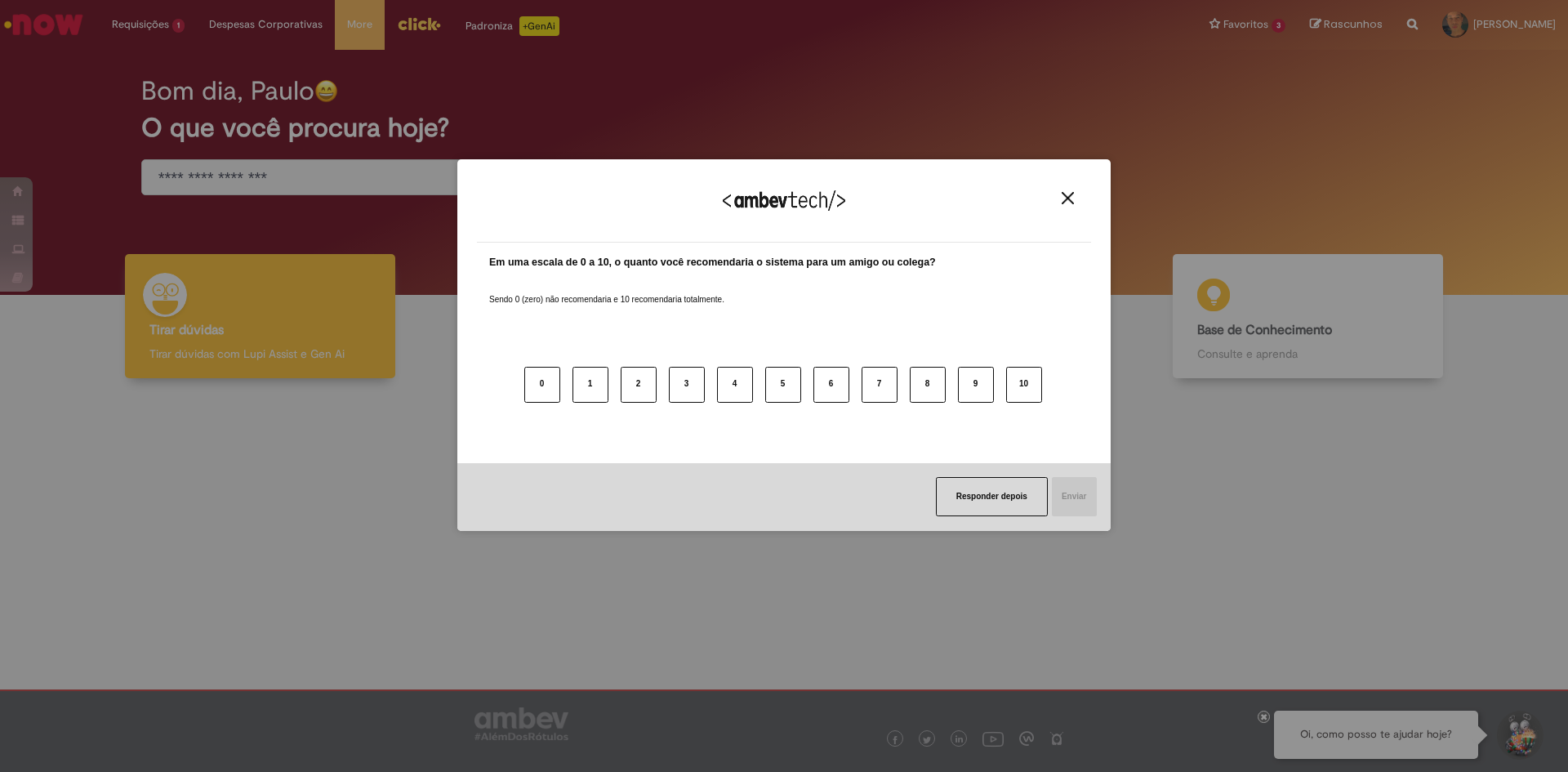
click at [1069, 190] on div "Agradecemos seu feedback!" at bounding box center [784, 211] width 614 height 63
click at [1077, 201] on button "Close" at bounding box center [1068, 198] width 22 height 14
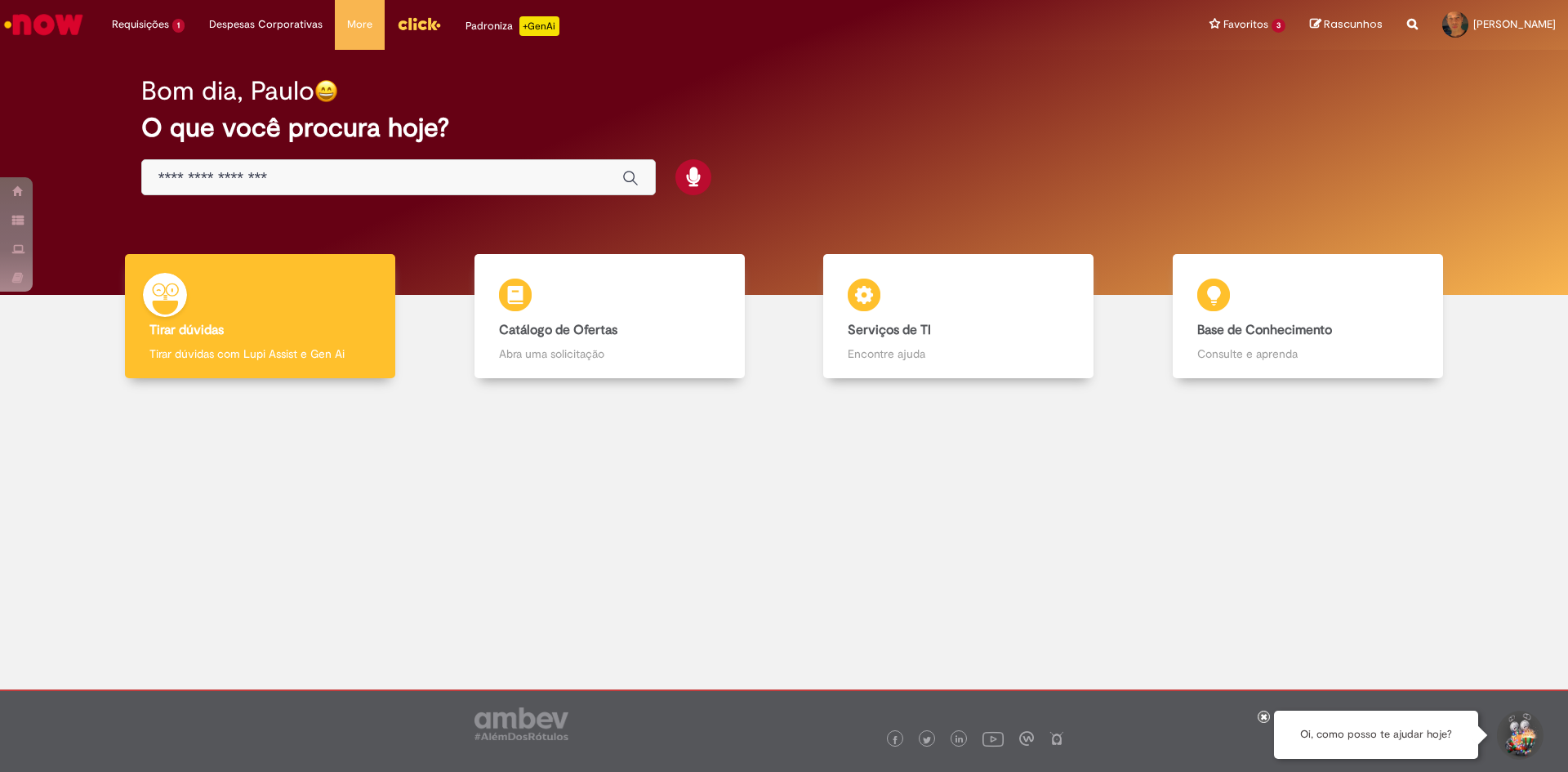
click at [662, 119] on h2 "O que você procura hoje?" at bounding box center [784, 128] width 1286 height 28
click at [779, 195] on div at bounding box center [463, 178] width 643 height 37
click at [467, 661] on main "Now Bom dia, Paulo O que você procura hoje? Tirar dúvidas Tirar dúvidas Tirar d…" at bounding box center [784, 369] width 1568 height 639
